Goal: Transaction & Acquisition: Download file/media

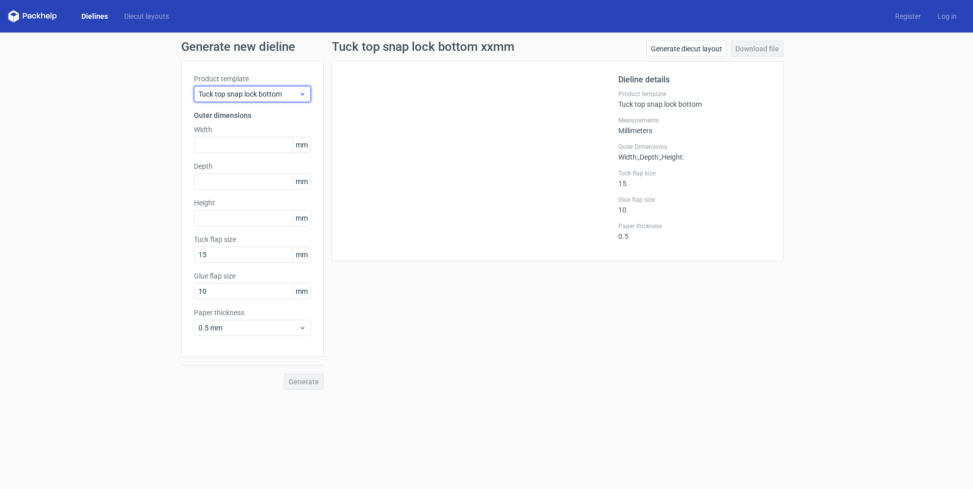
click at [236, 95] on span "Tuck top snap lock bottom" at bounding box center [248, 94] width 100 height 10
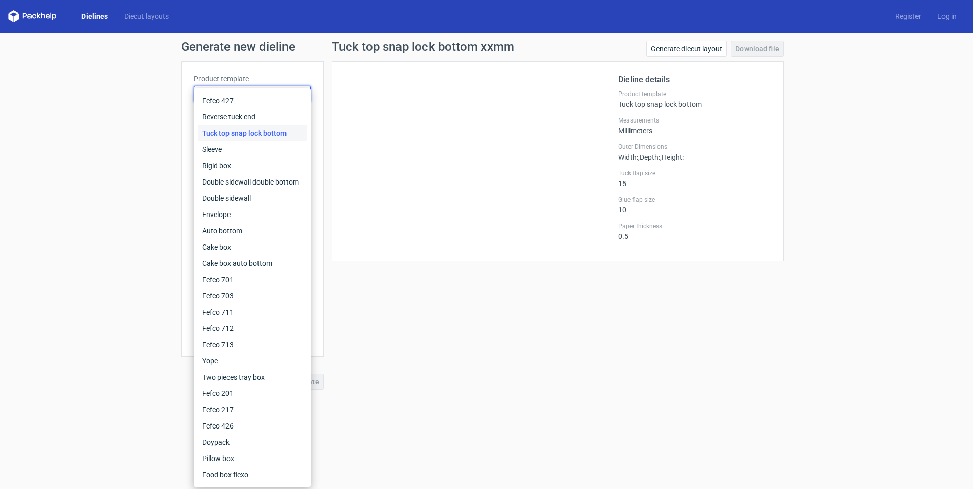
click at [236, 133] on div "Tuck top snap lock bottom" at bounding box center [252, 133] width 109 height 16
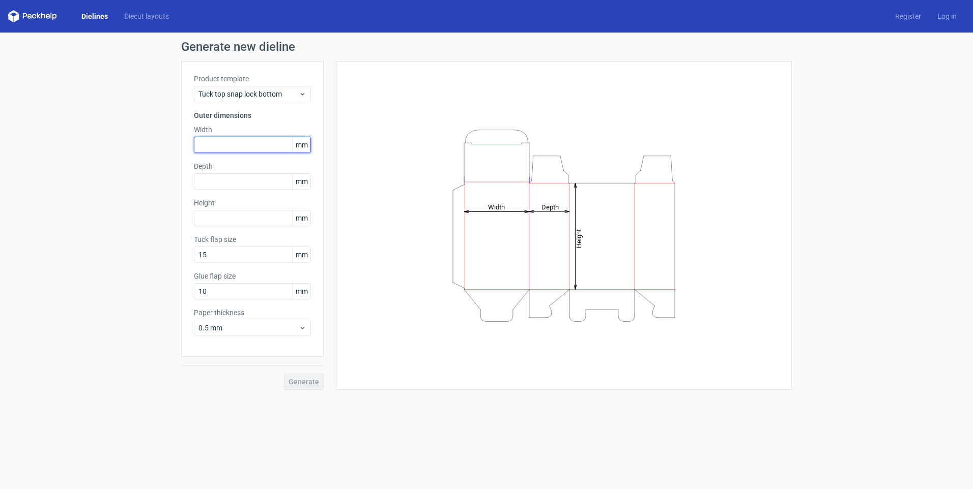
click at [236, 140] on input "text" at bounding box center [252, 145] width 117 height 16
type input "197"
type input "66"
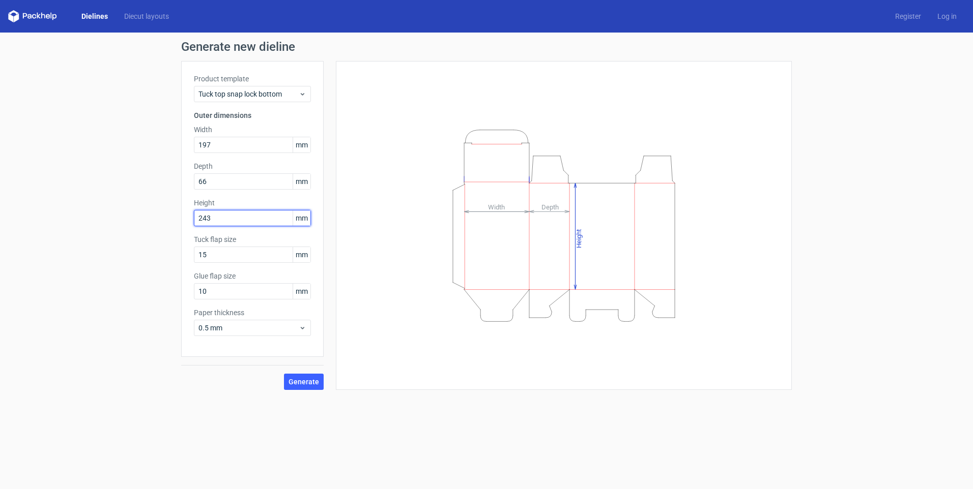
type input "243"
click at [203, 347] on div "Product template Tuck top snap lock bottom Outer dimensions Width 197 mm Depth …" at bounding box center [252, 209] width 142 height 296
click at [304, 382] on span "Generate" at bounding box center [303, 381] width 31 height 7
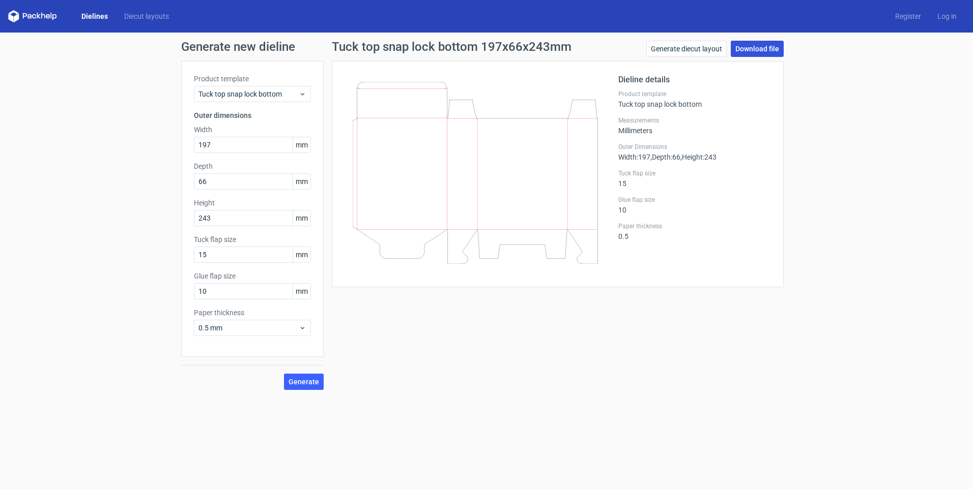
click at [746, 51] on link "Download file" at bounding box center [757, 49] width 53 height 16
